Goal: Find specific page/section: Find specific page/section

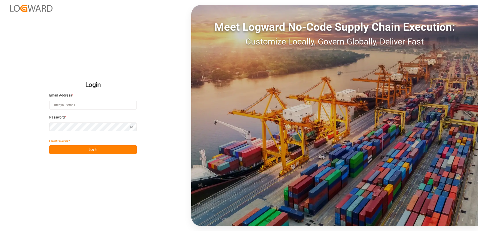
type input "[PERSON_NAME][EMAIL_ADDRESS][DOMAIN_NAME]"
click at [94, 102] on button "Log In" at bounding box center [93, 149] width 88 height 9
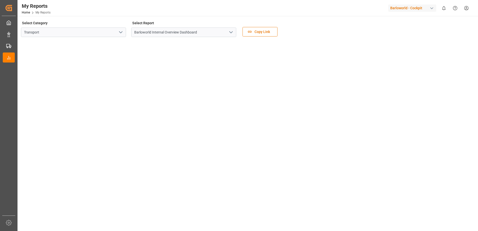
click at [190, 31] on icon "open menu" at bounding box center [231, 32] width 6 height 6
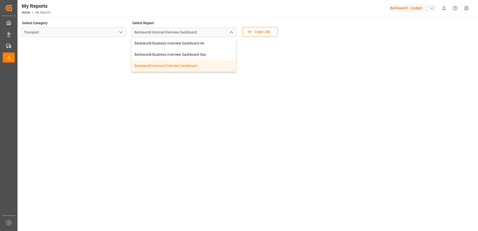
click at [162, 64] on div "Barloworld Internal Overview Dashboard" at bounding box center [184, 65] width 105 height 11
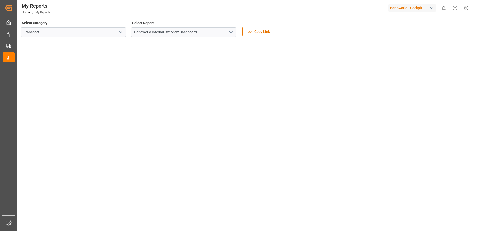
click at [190, 32] on icon "open menu" at bounding box center [231, 32] width 6 height 6
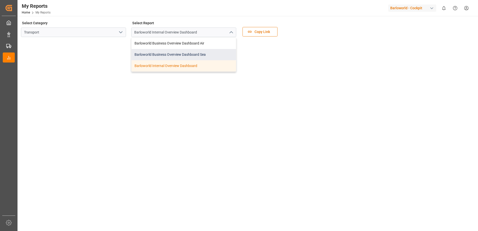
click at [184, 54] on div "Barloworld Business Overview Dashboard Sea" at bounding box center [184, 54] width 105 height 11
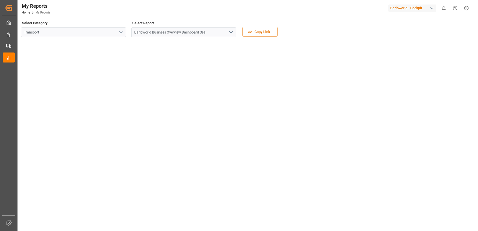
click at [190, 32] on icon "open menu" at bounding box center [231, 32] width 6 height 6
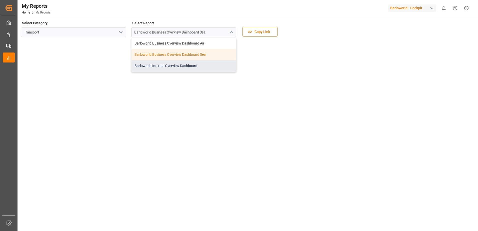
click at [165, 65] on div "Barloworld Internal Overview Dashboard" at bounding box center [184, 65] width 105 height 11
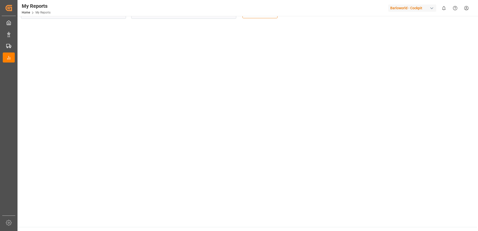
scroll to position [71, 0]
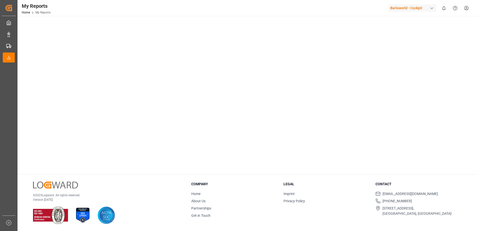
drag, startPoint x: 435, startPoint y: 132, endPoint x: 436, endPoint y: 163, distance: 30.8
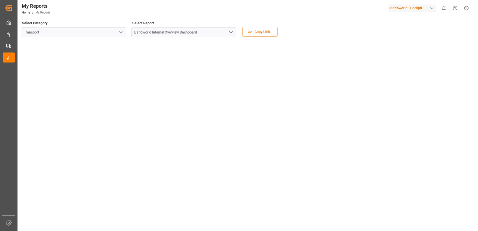
drag, startPoint x: 406, startPoint y: 78, endPoint x: 399, endPoint y: 36, distance: 43.0
click at [190, 31] on icon "open menu" at bounding box center [231, 32] width 6 height 6
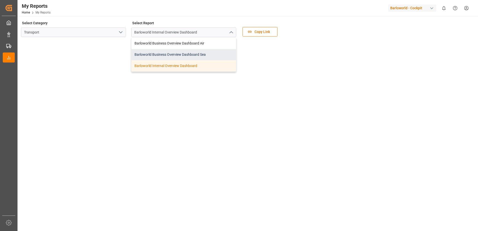
click at [184, 55] on div "Barloworld Business Overview Dashboard Sea" at bounding box center [184, 54] width 105 height 11
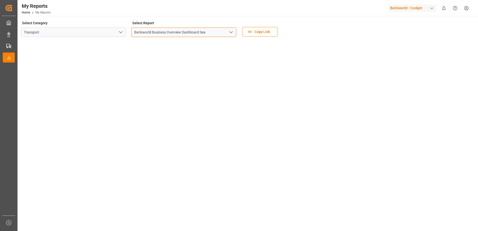
click at [190, 28] on input "Barloworld Business Overview Dashboard Sea" at bounding box center [183, 33] width 105 height 10
click at [190, 29] on button "open menu" at bounding box center [231, 33] width 8 height 8
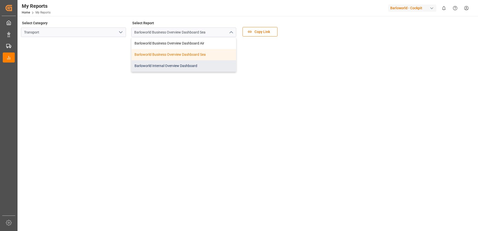
click at [173, 62] on div "Barloworld Internal Overview Dashboard" at bounding box center [184, 65] width 105 height 11
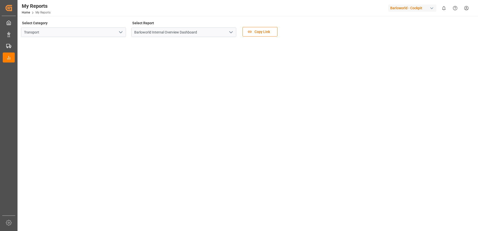
click at [190, 31] on icon "open menu" at bounding box center [231, 32] width 6 height 6
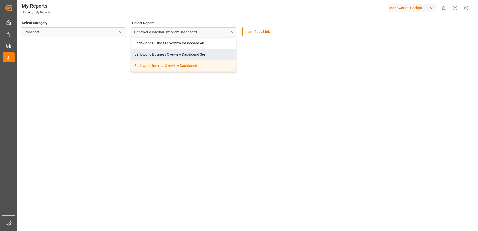
click at [179, 51] on div "Barloworld Business Overview Dashboard Sea" at bounding box center [184, 54] width 105 height 11
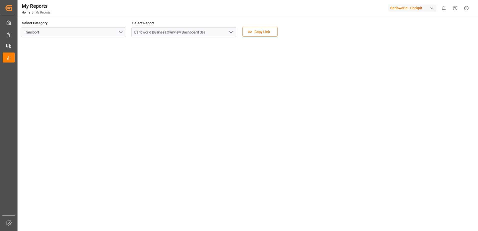
click at [190, 30] on icon "open menu" at bounding box center [231, 32] width 6 height 6
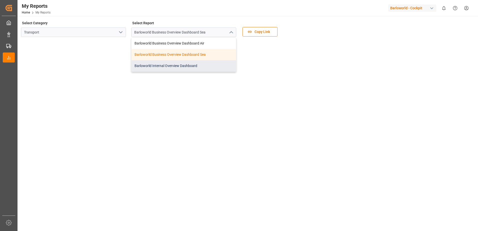
click at [174, 64] on div "Barloworld Internal Overview Dashboard" at bounding box center [184, 65] width 105 height 11
